Goal: Information Seeking & Learning: Learn about a topic

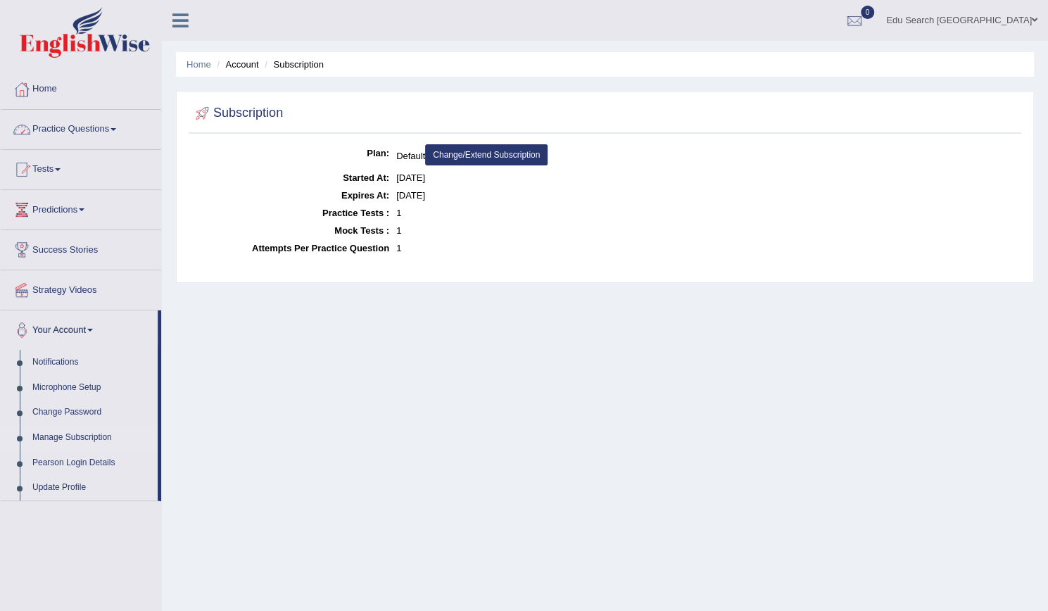
click at [57, 125] on link "Practice Questions" at bounding box center [81, 127] width 160 height 35
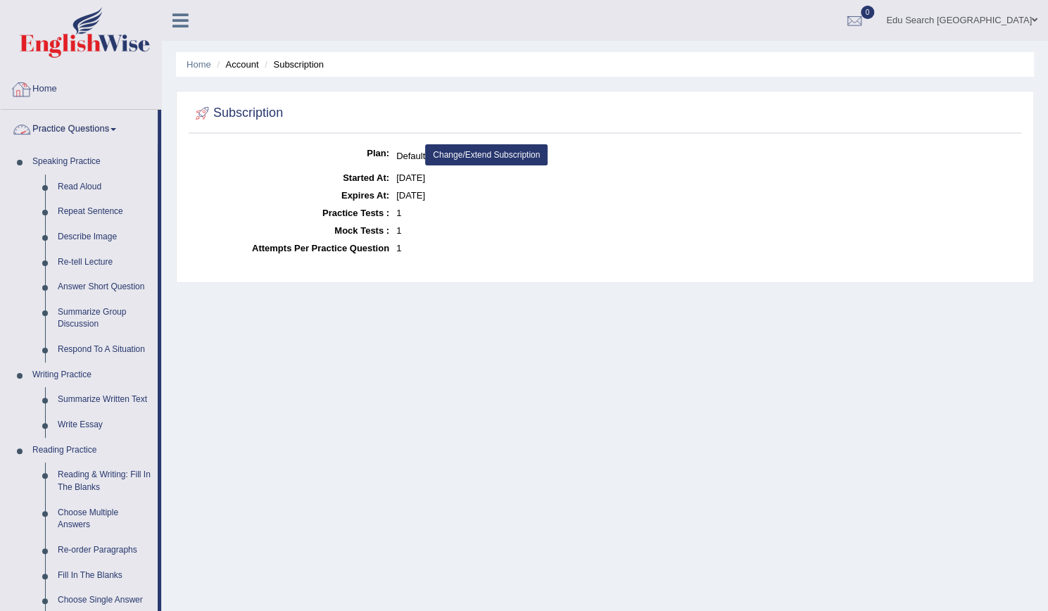
click at [56, 126] on link "Practice Questions" at bounding box center [79, 127] width 157 height 35
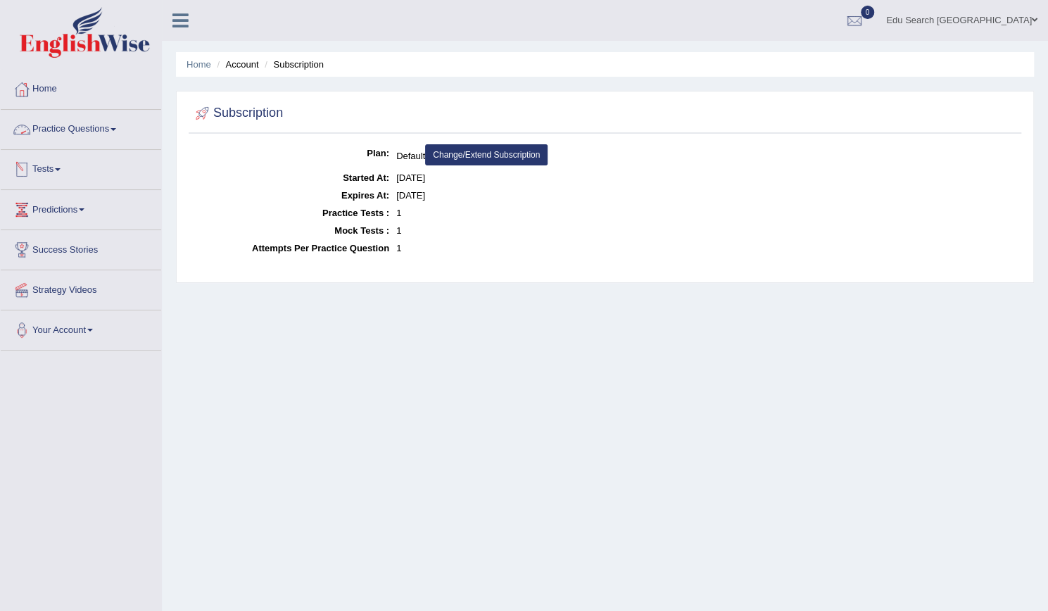
click at [51, 164] on link "Tests" at bounding box center [81, 167] width 160 height 35
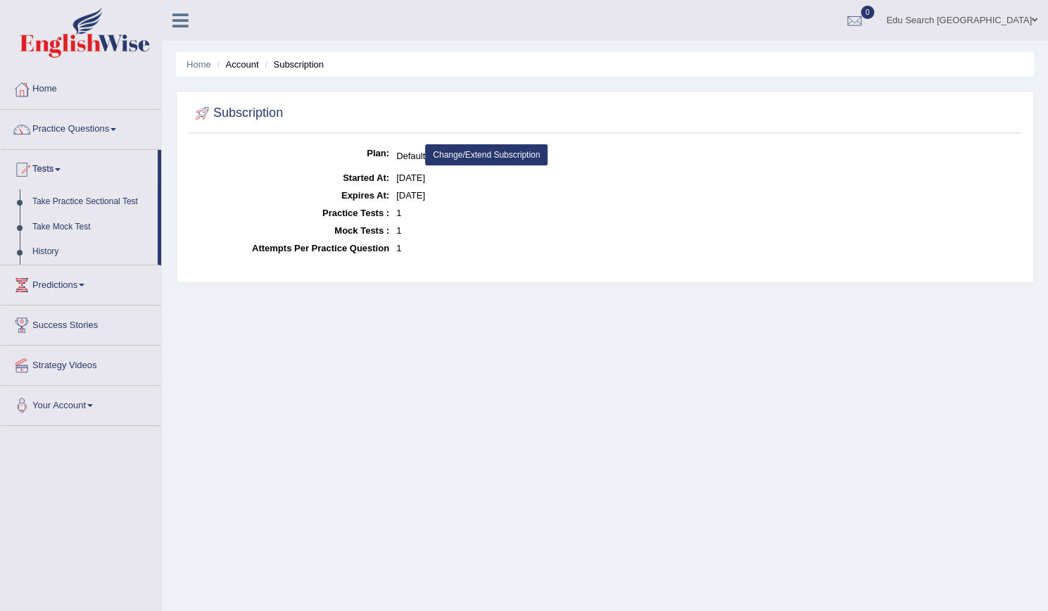
click at [51, 164] on link "Tests" at bounding box center [79, 167] width 157 height 35
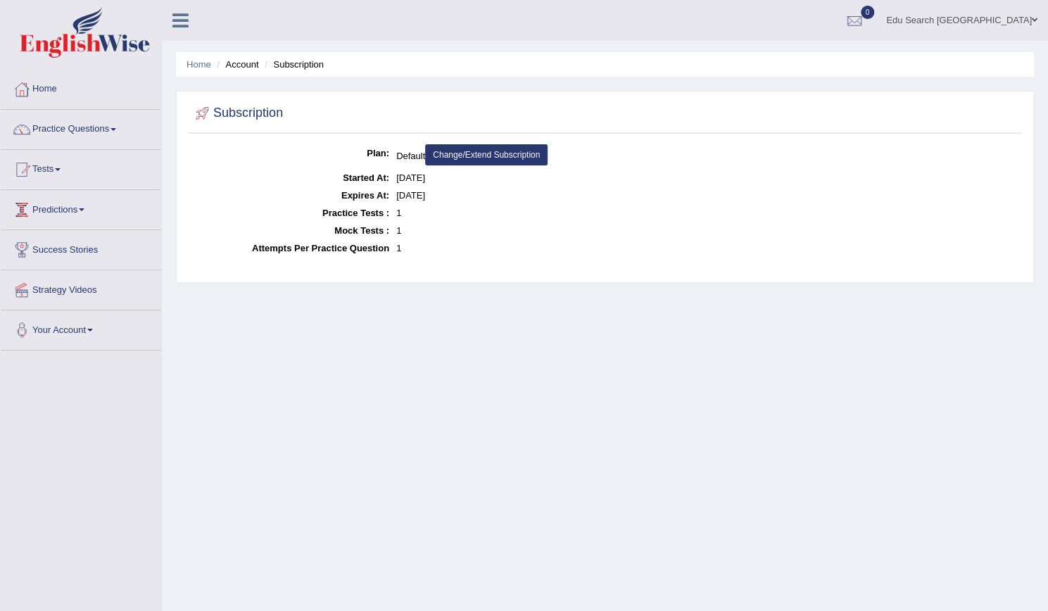
click at [55, 210] on link "Predictions" at bounding box center [81, 207] width 160 height 35
click at [55, 210] on link "Predictions" at bounding box center [79, 207] width 157 height 35
click at [175, 26] on icon at bounding box center [180, 20] width 16 height 18
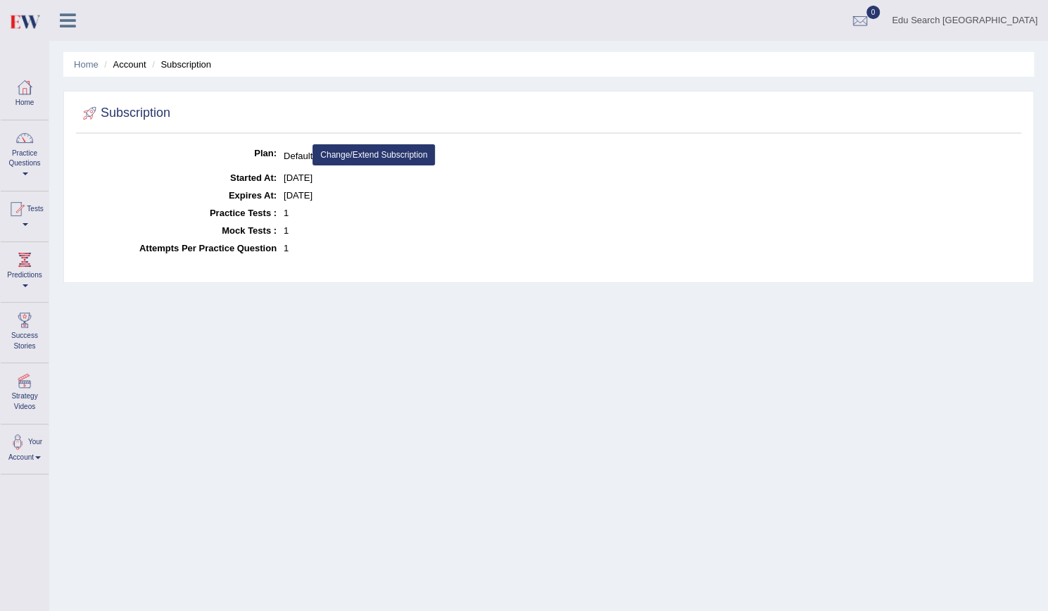
click at [68, 21] on icon at bounding box center [68, 20] width 16 height 18
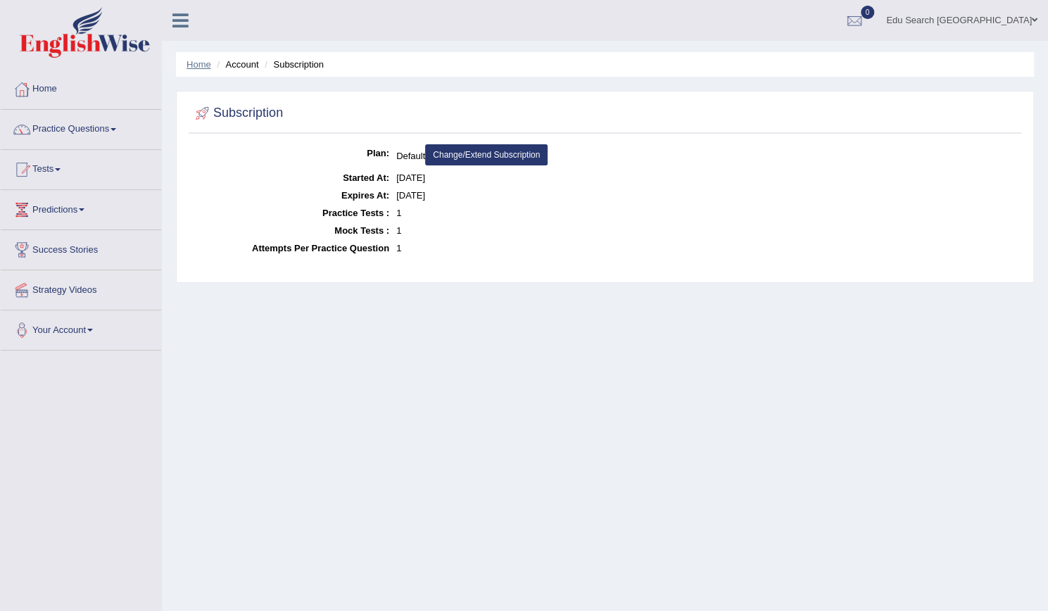
click at [198, 61] on link "Home" at bounding box center [199, 64] width 25 height 11
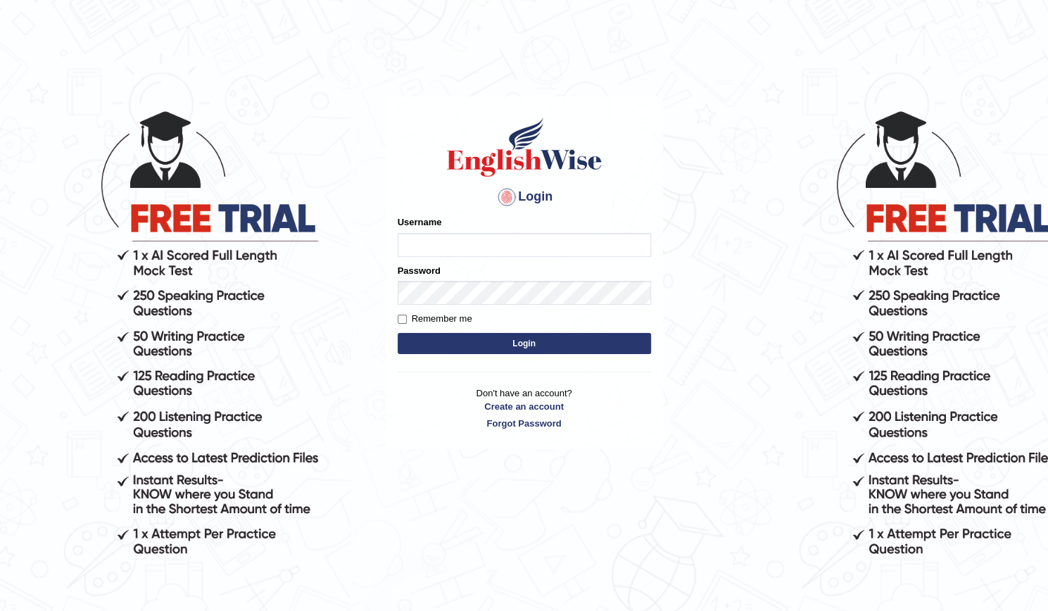
click at [414, 244] on input "Username" at bounding box center [524, 245] width 253 height 24
click at [428, 244] on input "Edu Search [GEOGRAPHIC_DATA]" at bounding box center [524, 245] width 253 height 24
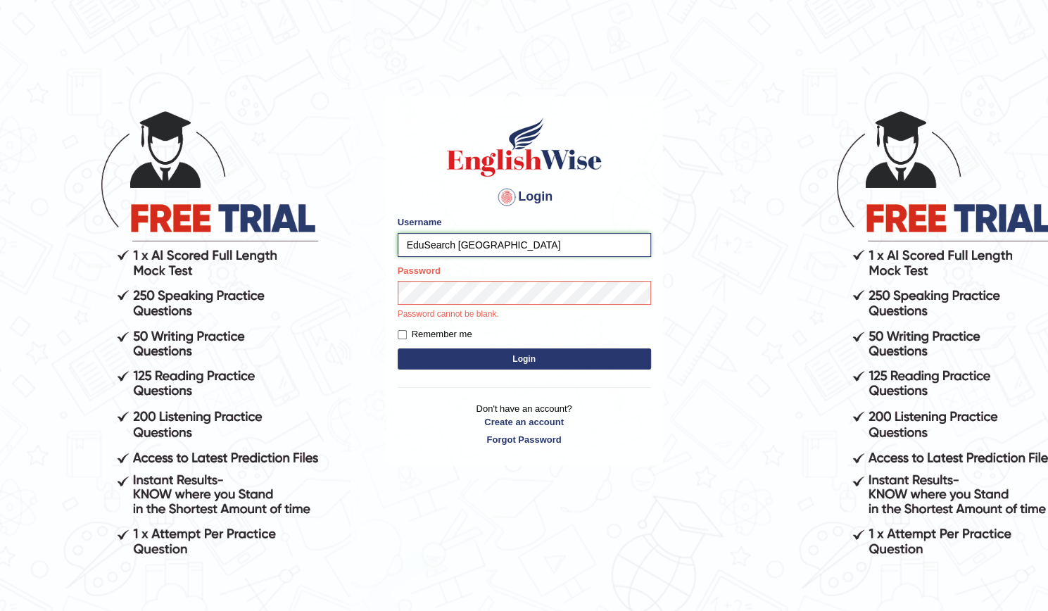
click at [462, 244] on input "EduSearch Nepal" at bounding box center [524, 245] width 253 height 24
type input "EduSearchNepal"
click at [405, 330] on form "Please fix the following errors: Username EduSearchNepal Password Password cann…" at bounding box center [524, 294] width 253 height 158
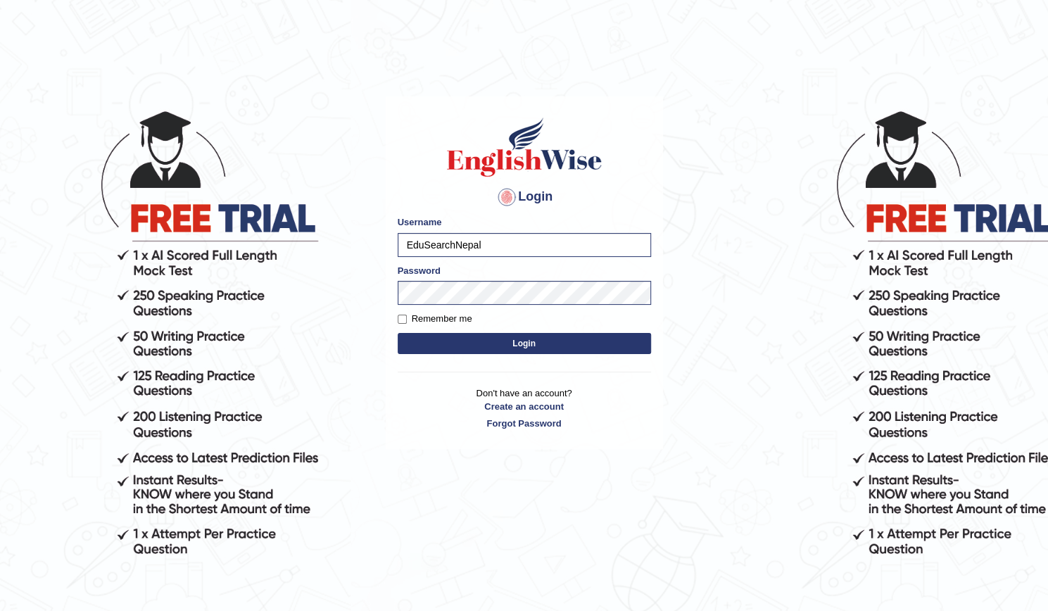
click at [465, 343] on button "Login" at bounding box center [524, 343] width 253 height 21
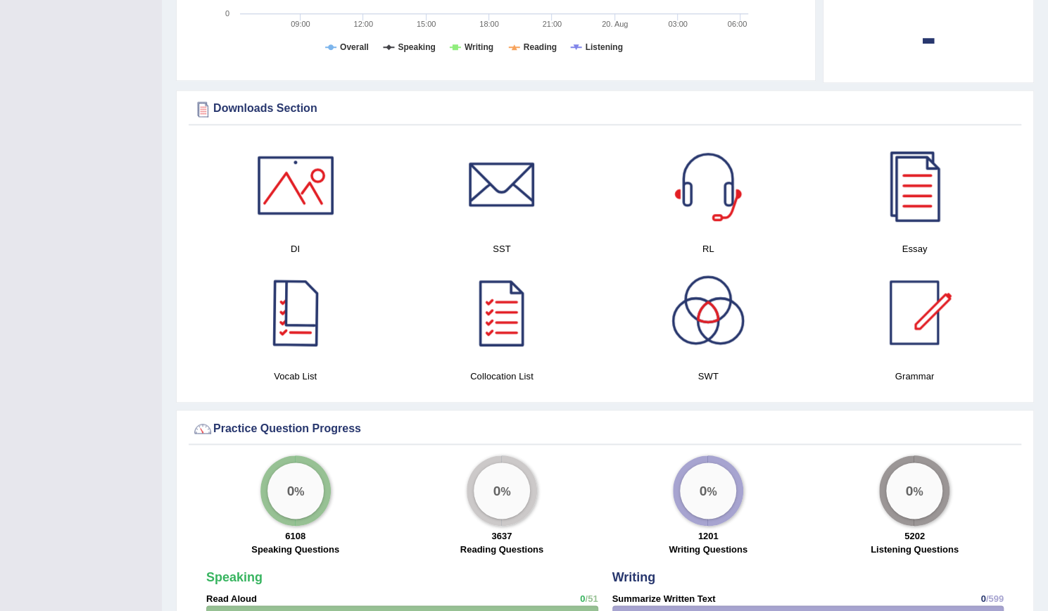
scroll to position [726, 0]
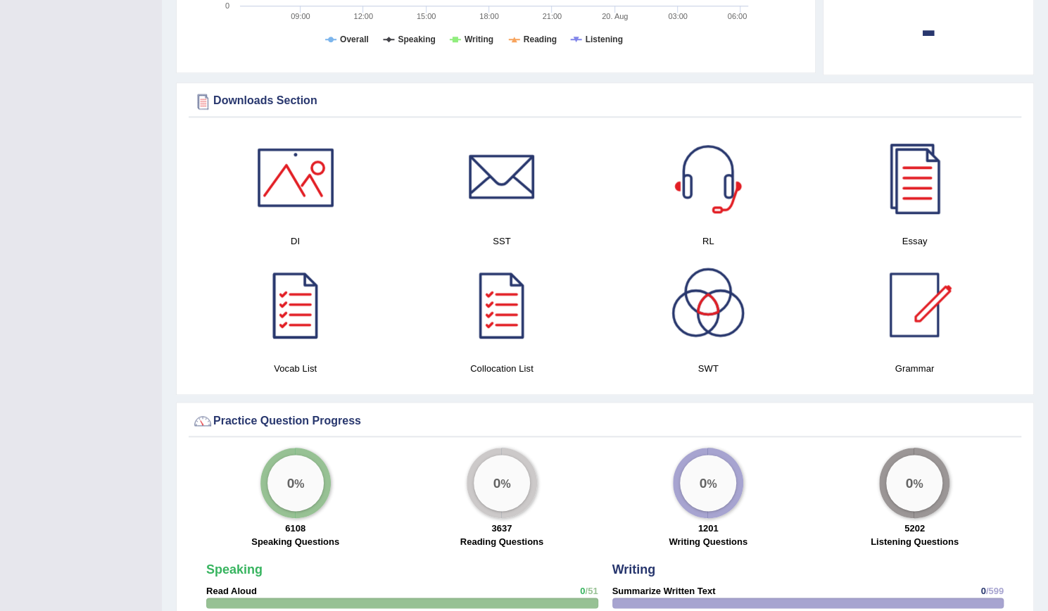
click at [284, 142] on div at bounding box center [295, 177] width 99 height 99
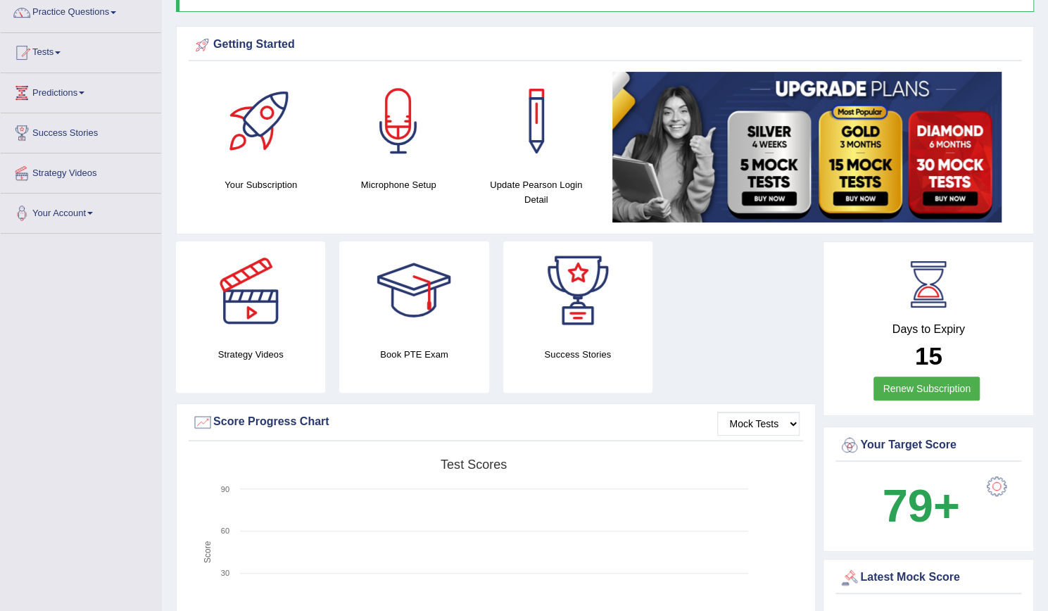
scroll to position [0, 0]
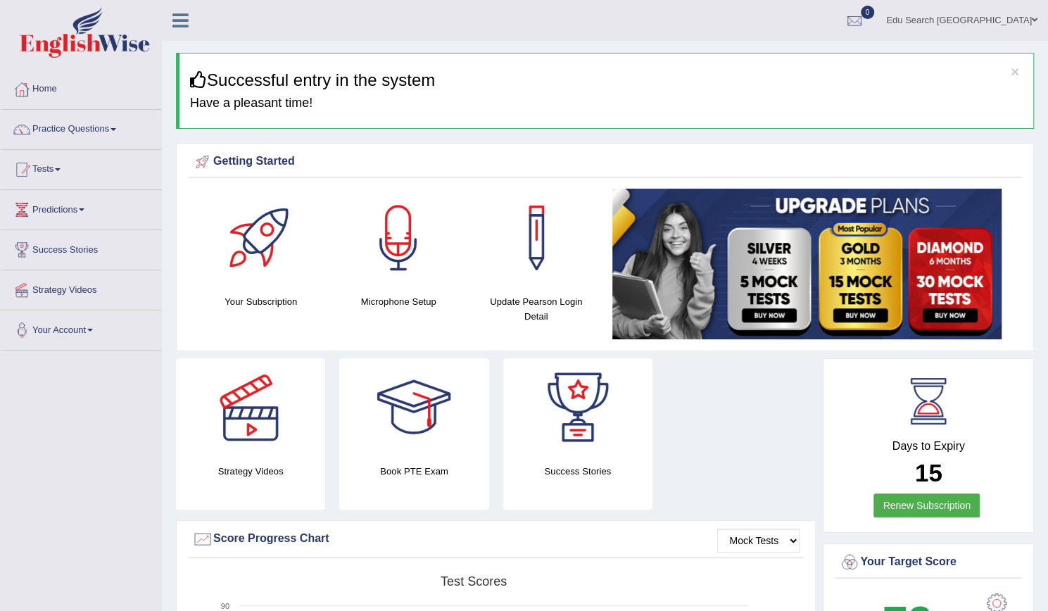
click at [179, 26] on icon at bounding box center [180, 20] width 16 height 18
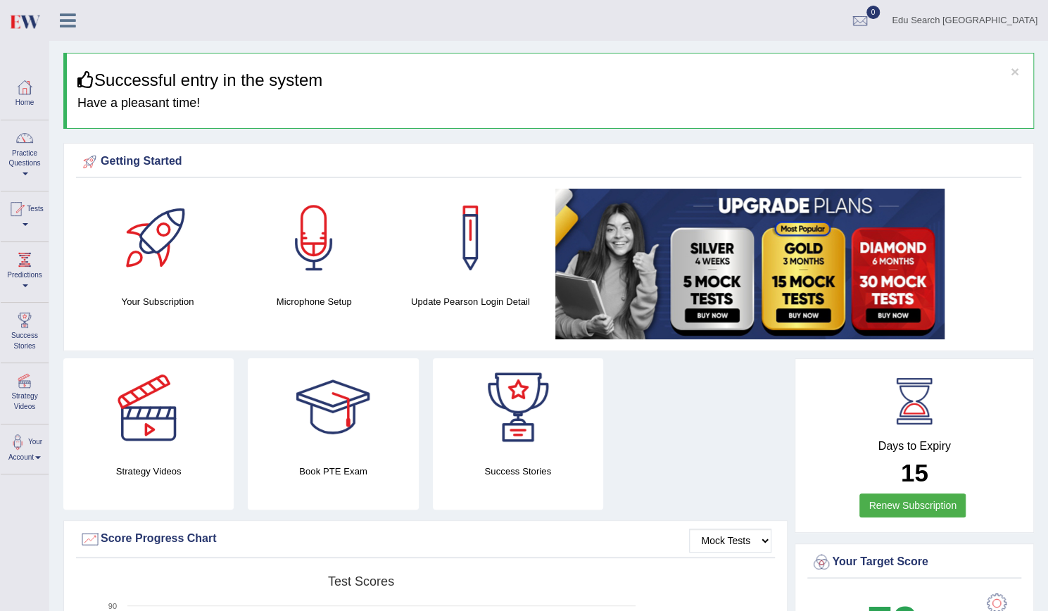
drag, startPoint x: 179, startPoint y: 26, endPoint x: 62, endPoint y: 19, distance: 117.8
click at [62, 19] on div "Edu Search [GEOGRAPHIC_DATA] Toggle navigation Username: Edusearchnepal Access …" at bounding box center [548, 20] width 999 height 41
click at [62, 19] on icon at bounding box center [68, 20] width 16 height 18
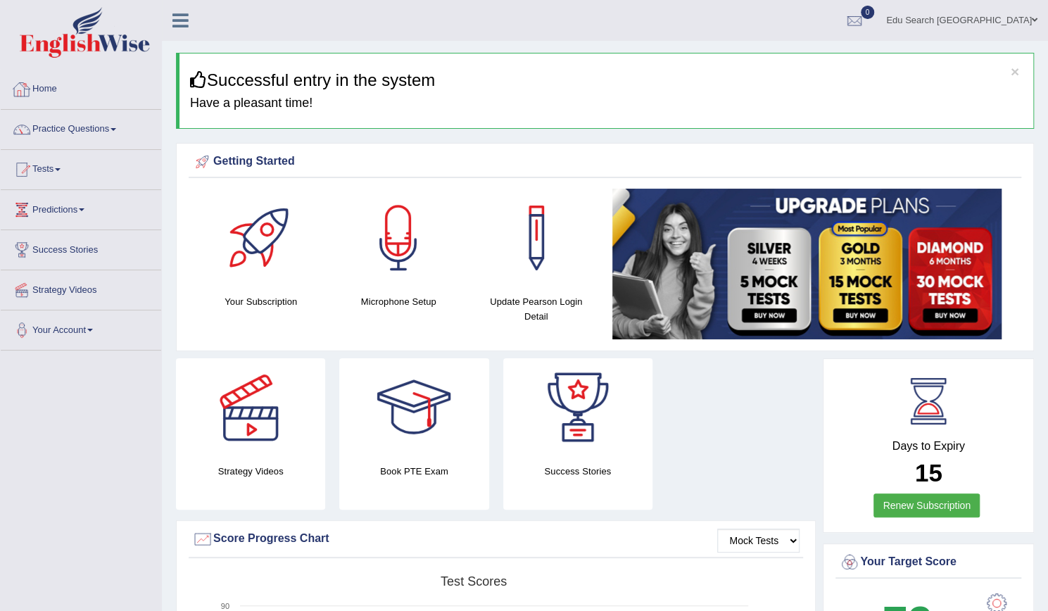
click at [44, 88] on link "Home" at bounding box center [81, 87] width 160 height 35
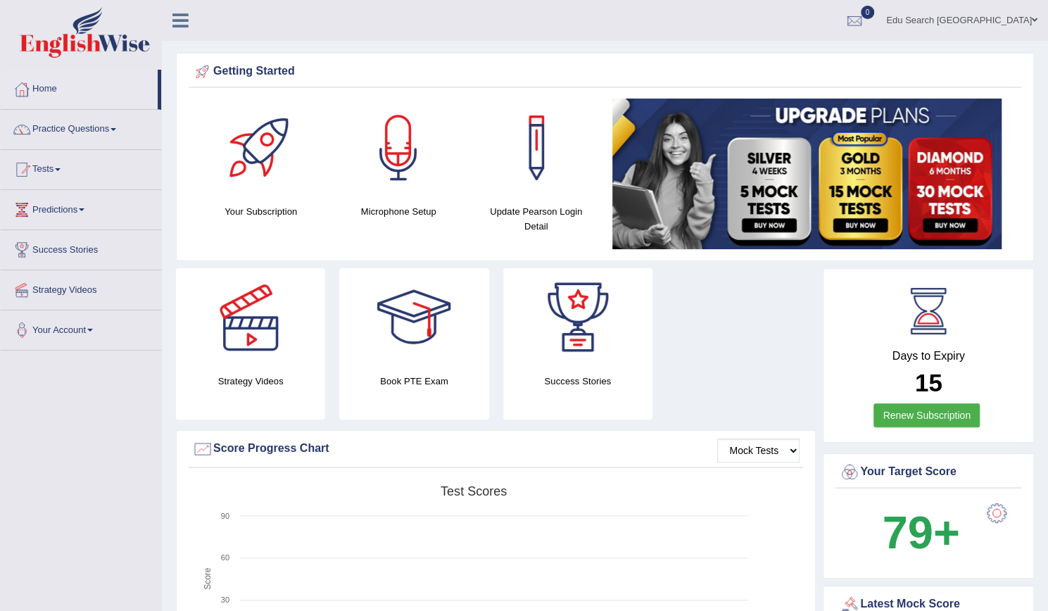
click at [80, 130] on link "Practice Questions" at bounding box center [81, 127] width 160 height 35
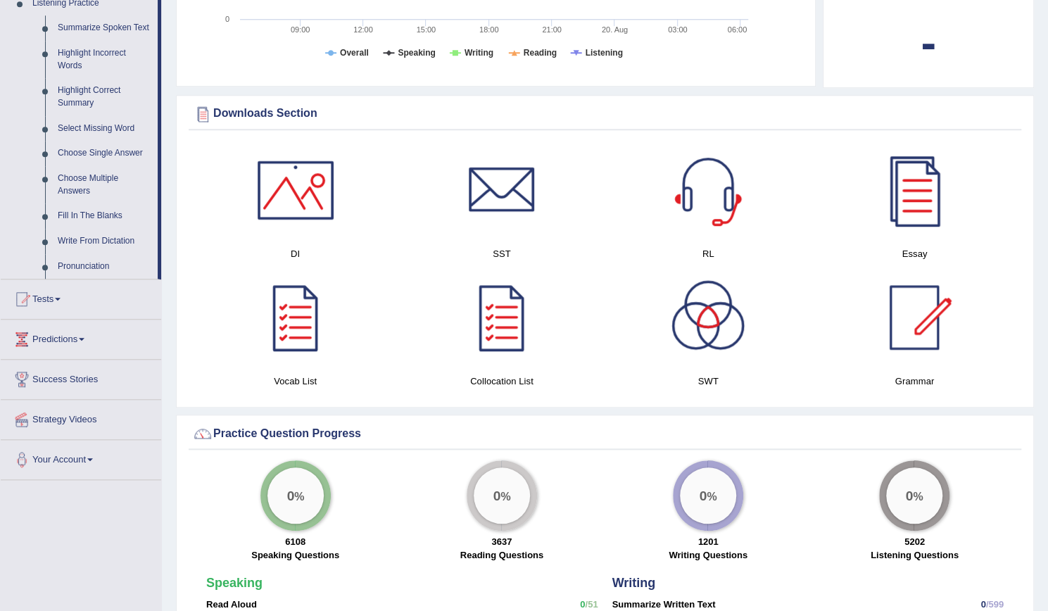
scroll to position [672, 0]
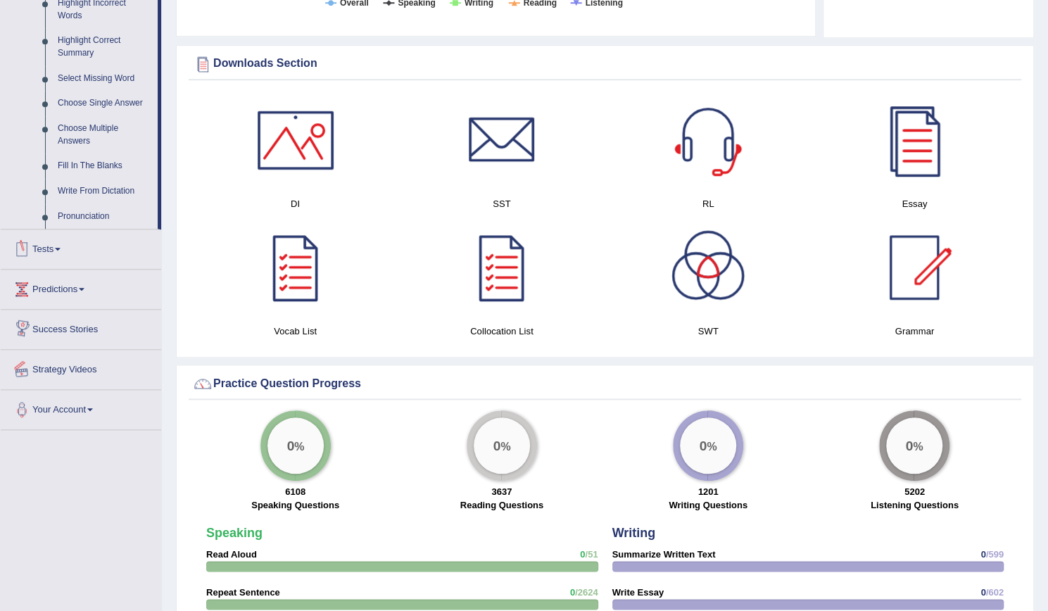
click at [70, 325] on link "Success Stories" at bounding box center [81, 327] width 160 height 35
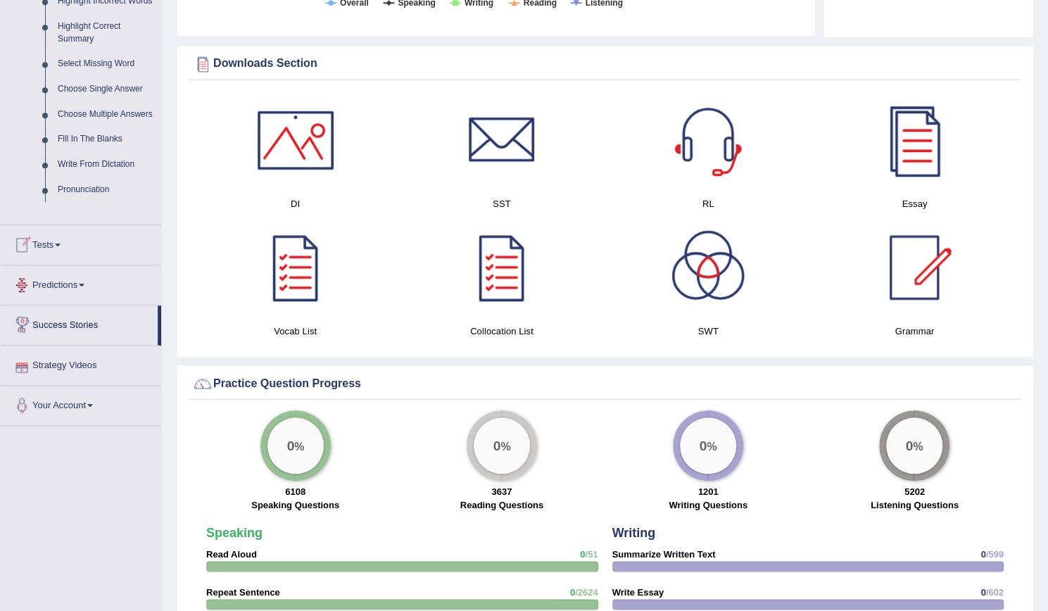
scroll to position [660, 0]
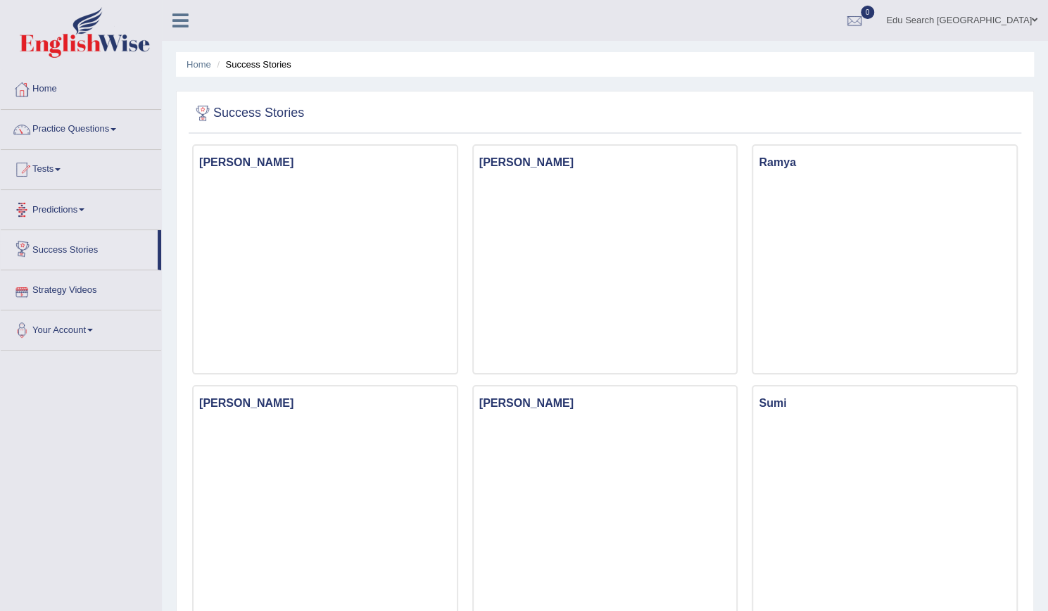
click at [68, 293] on link "Strategy Videos" at bounding box center [81, 287] width 160 height 35
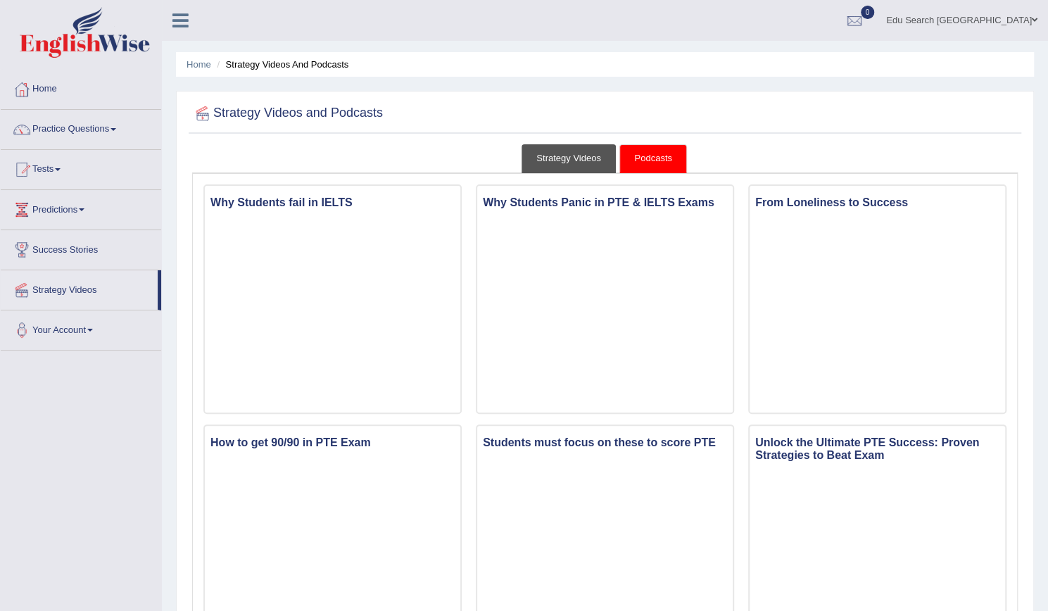
click at [577, 165] on link "Strategy Videos" at bounding box center [569, 158] width 94 height 29
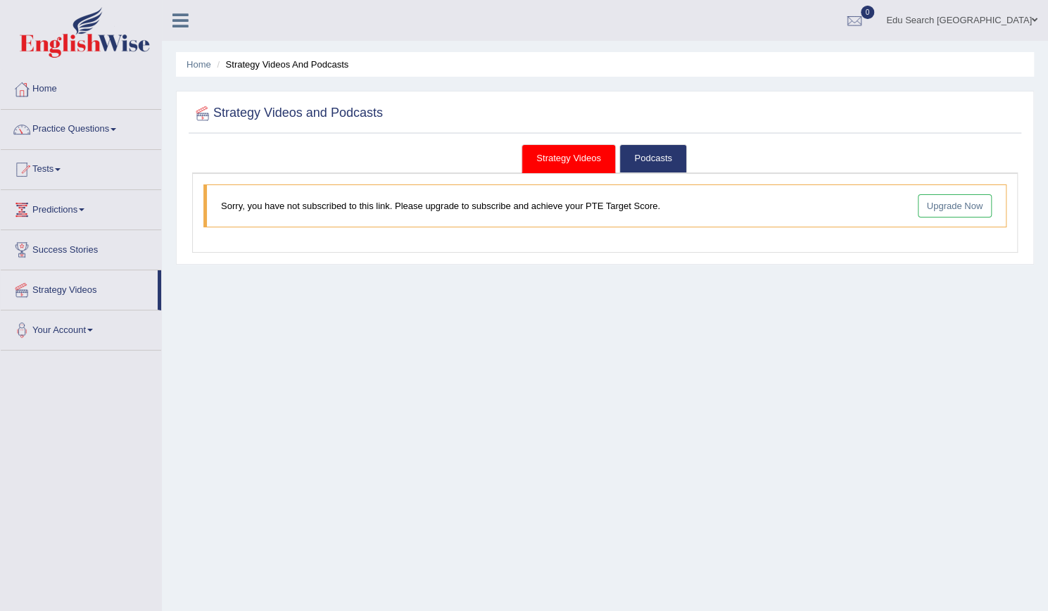
click at [577, 165] on link "Strategy Videos" at bounding box center [569, 158] width 94 height 29
click at [662, 160] on link "Podcasts" at bounding box center [652, 158] width 67 height 29
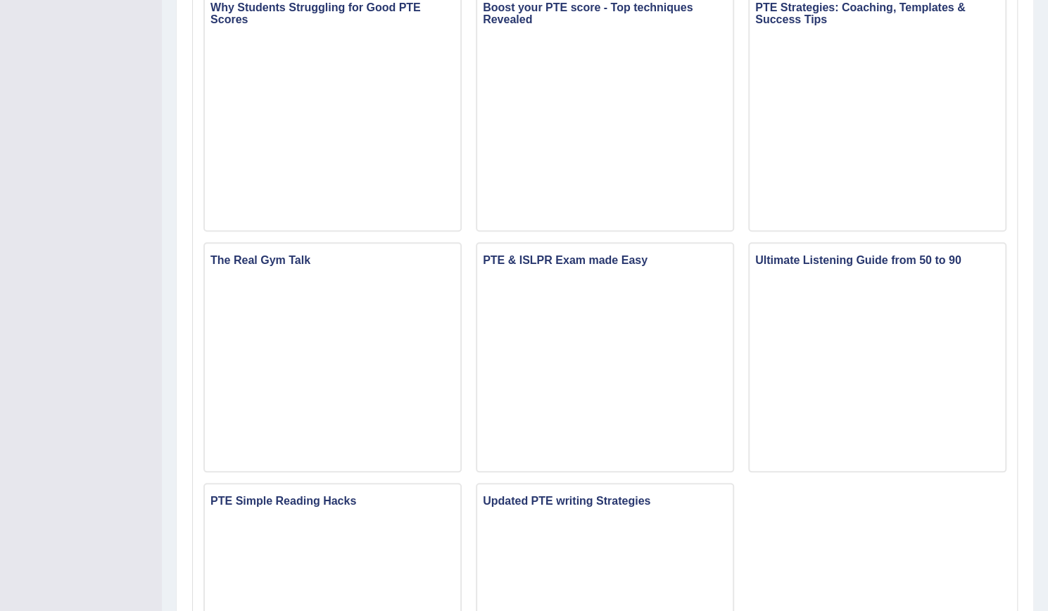
scroll to position [689, 0]
